Goal: Download file/media

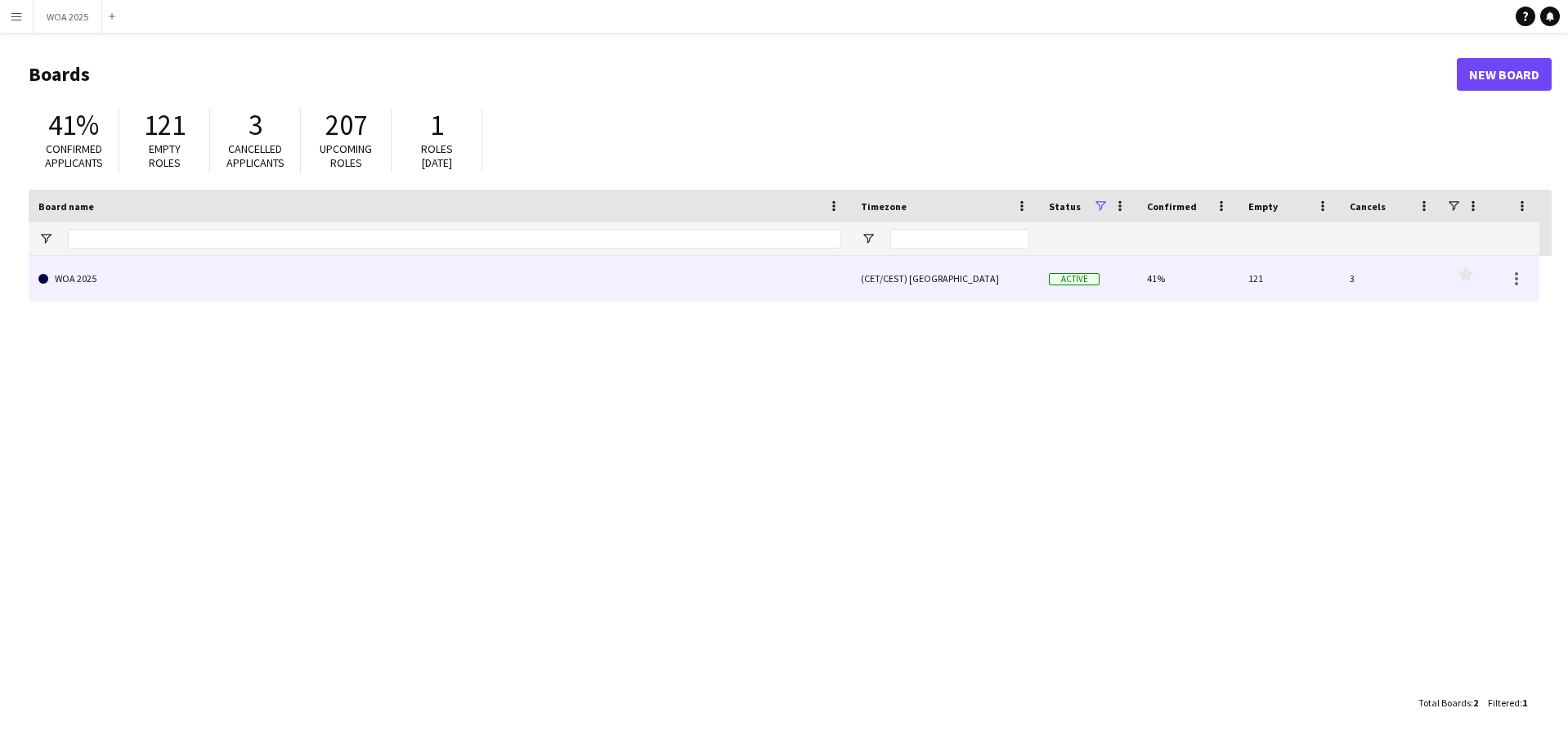
click at [695, 273] on link "WOA 2025" at bounding box center [440, 278] width 803 height 46
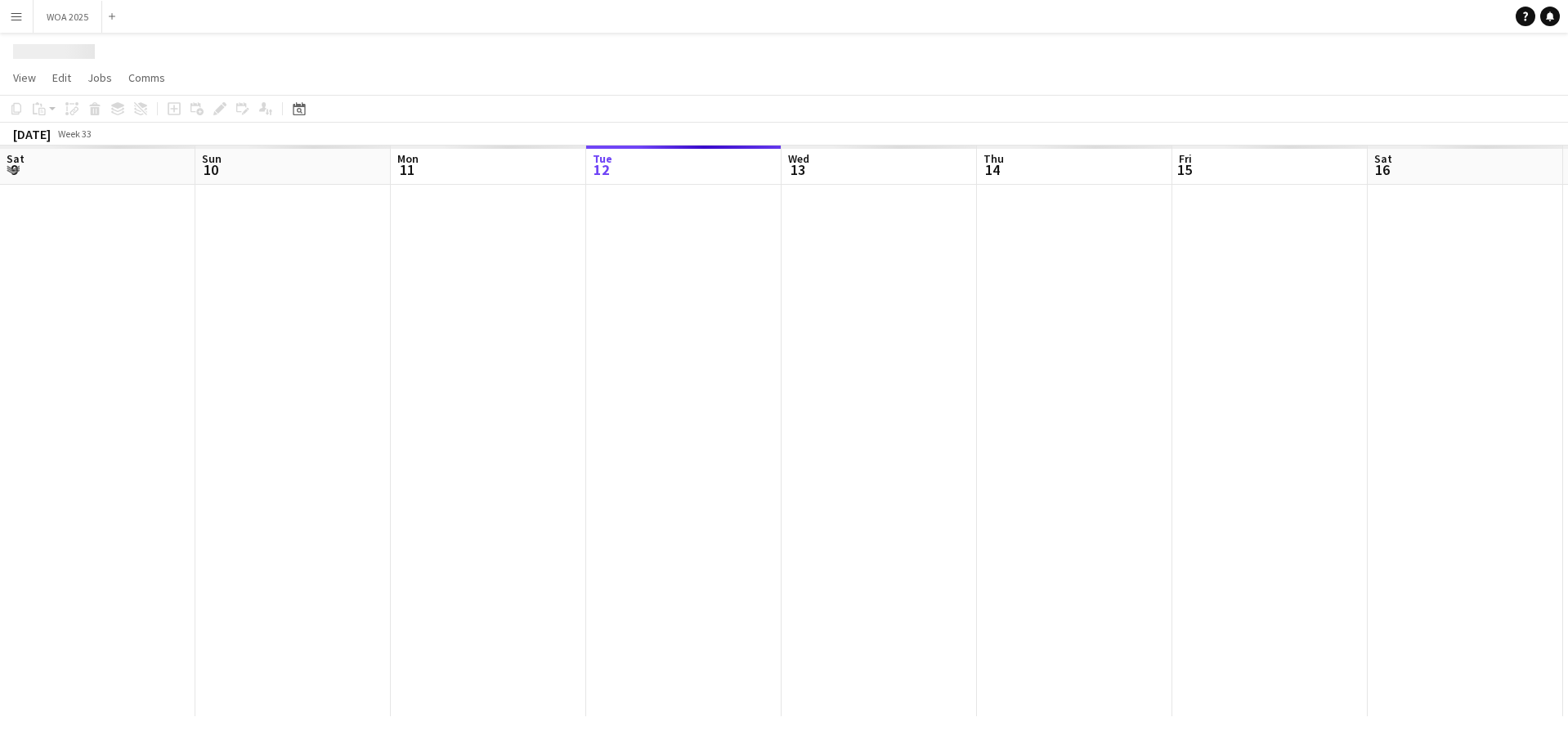
scroll to position [0, 391]
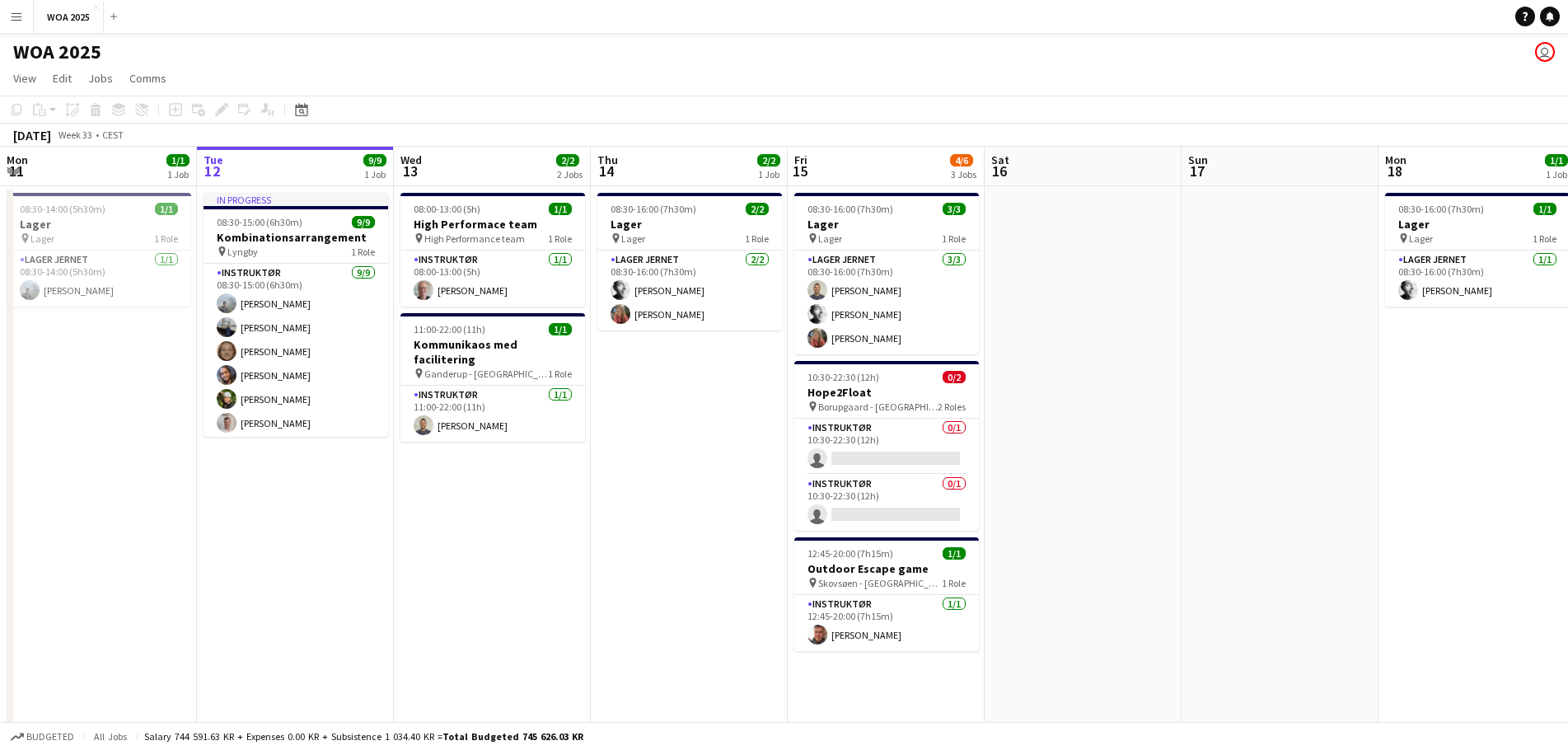
click at [1551, 28] on app-navbar "Menu Boards Boards Boards All jobs Status Workforce Workforce My Workforce Recr…" at bounding box center [784, 17] width 1568 height 33
click at [1551, 19] on icon "Notifications" at bounding box center [1550, 17] width 10 height 10
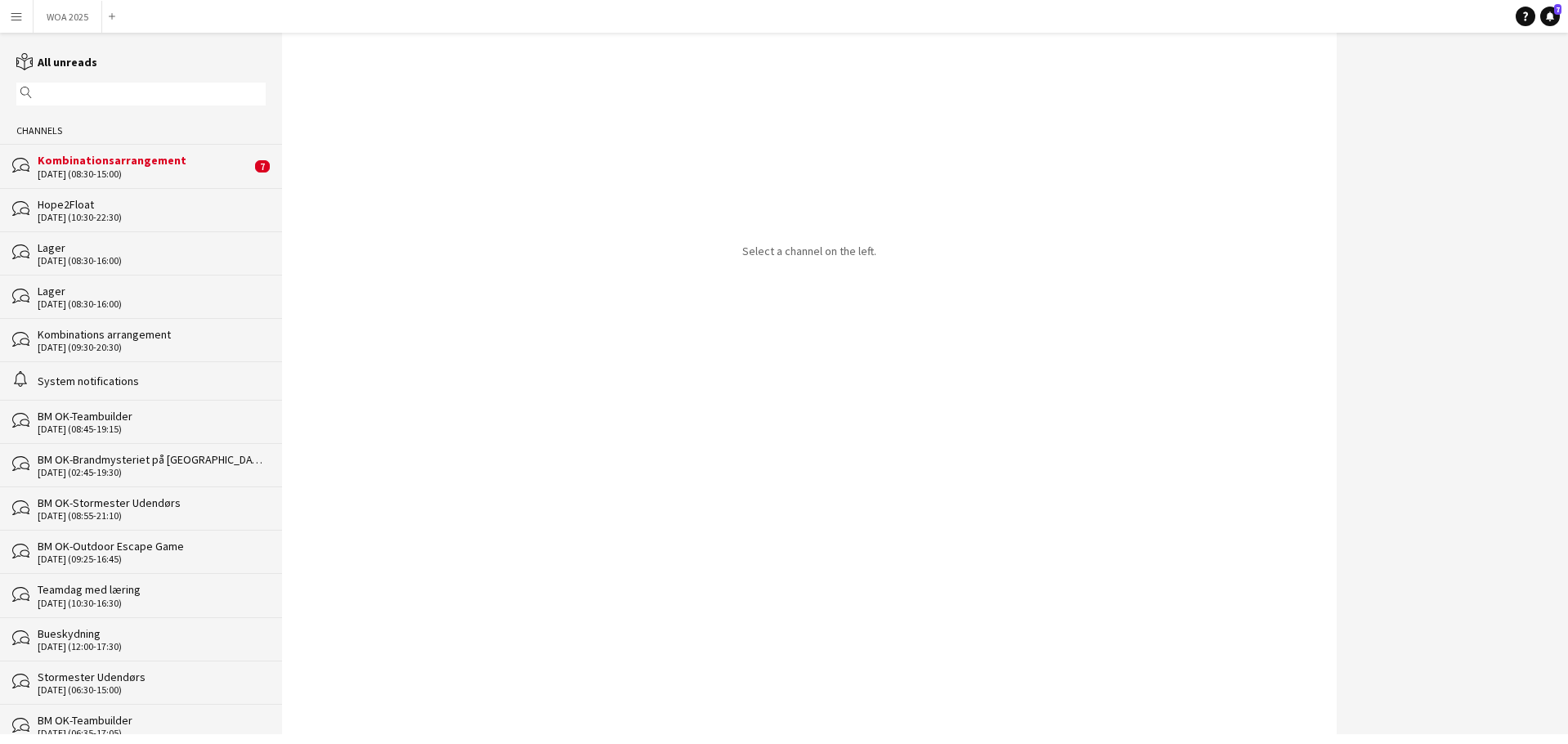
click at [121, 159] on div "Kombinationsarrangement" at bounding box center [144, 161] width 214 height 15
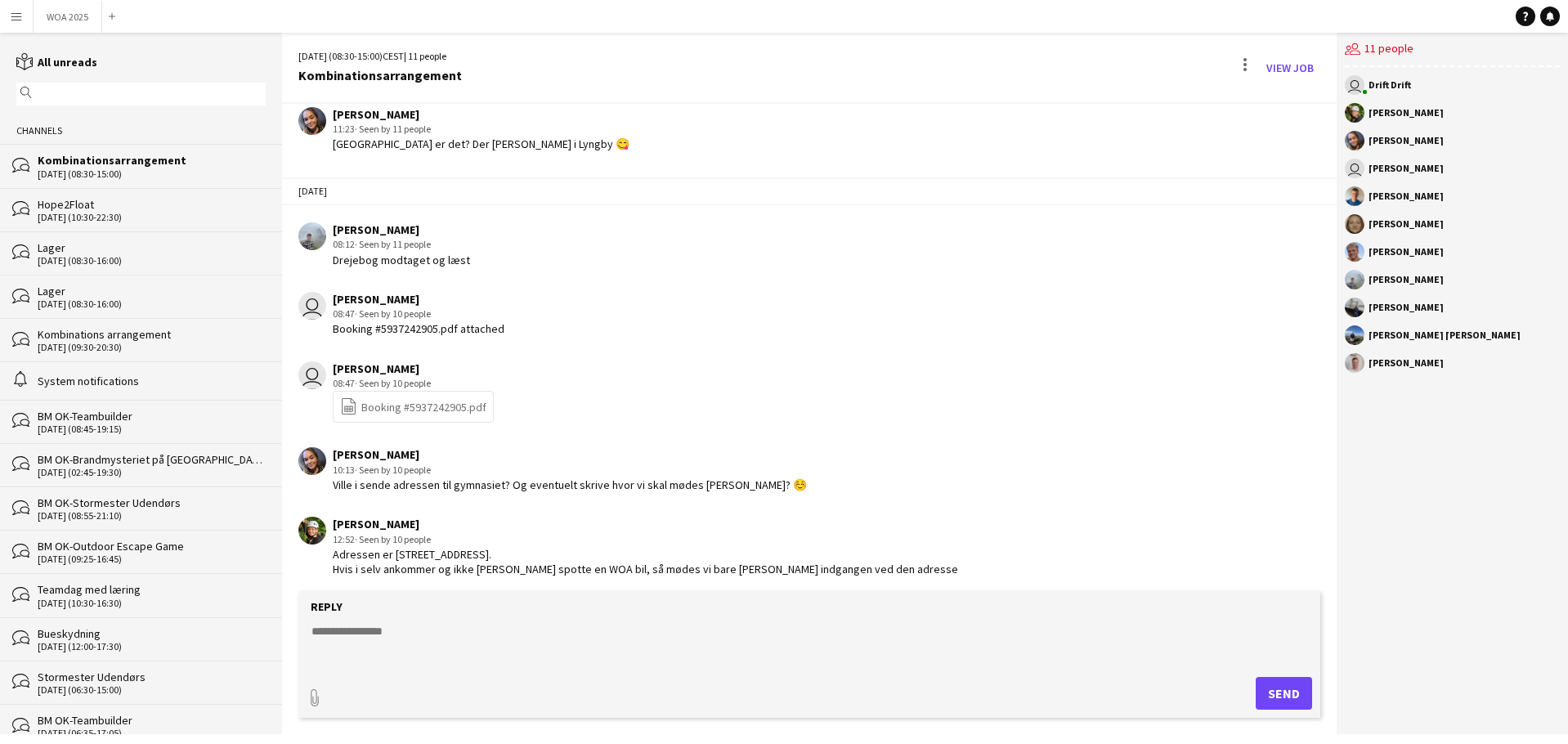
scroll to position [649, 0]
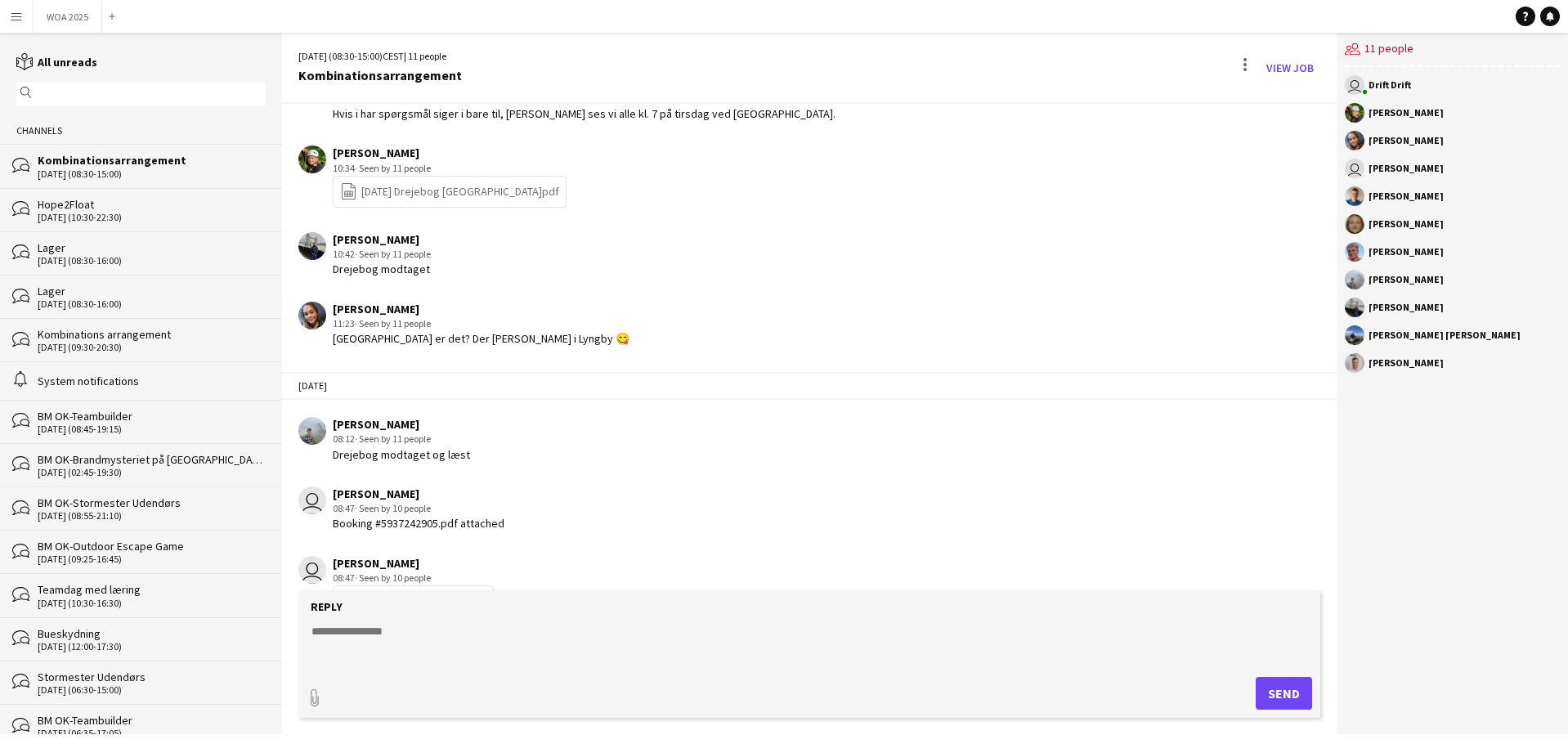
click at [434, 193] on link "file-spreadsheet [DATE] [GEOGRAPHIC_DATA]pdf" at bounding box center [450, 192] width 219 height 19
